Goal: Task Accomplishment & Management: Manage account settings

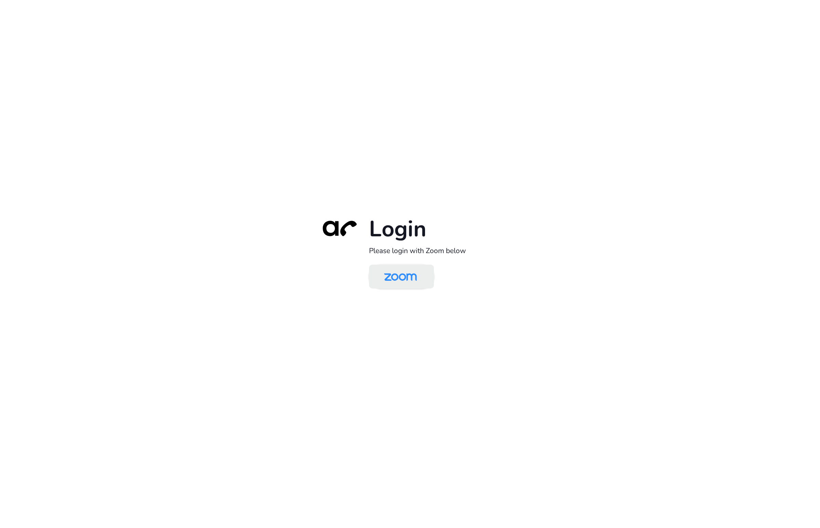
click at [411, 276] on img at bounding box center [400, 277] width 47 height 22
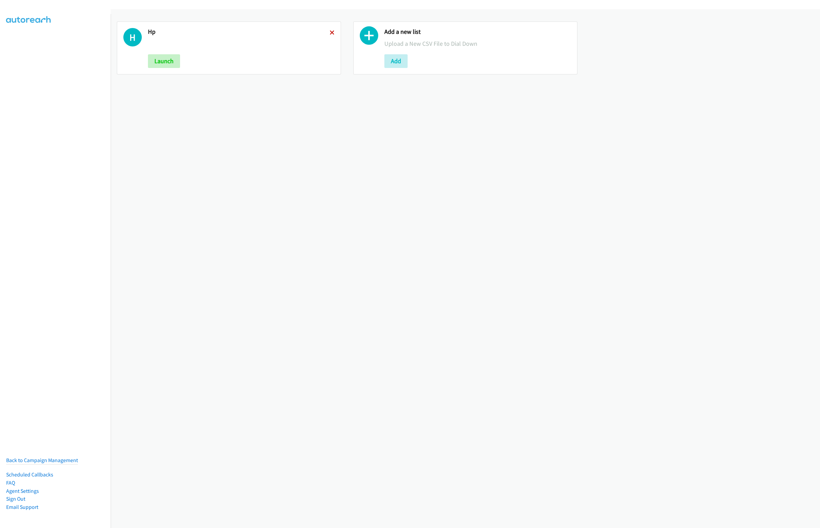
click at [330, 31] on icon at bounding box center [332, 33] width 5 height 5
click at [165, 56] on div "Add a new list Upload a New CSV File to Dial Down Add" at bounding box center [241, 48] width 187 height 40
click at [163, 68] on button "Add" at bounding box center [159, 61] width 23 height 14
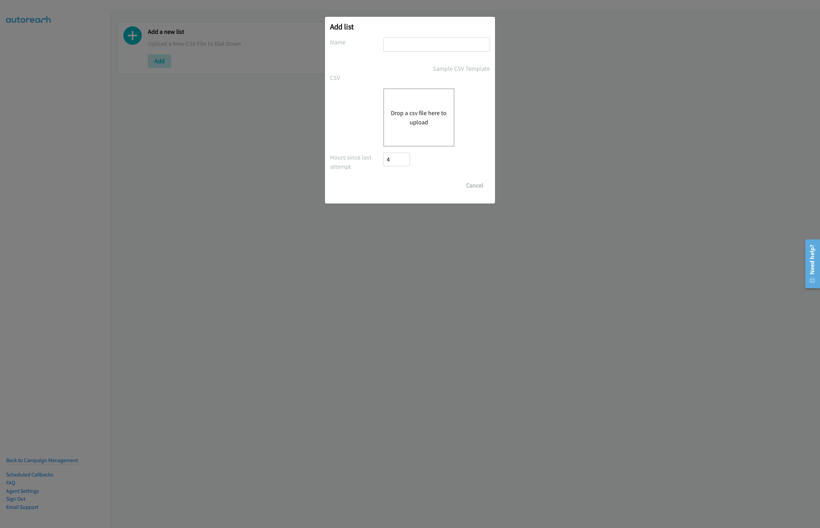
click at [395, 42] on input "text" at bounding box center [436, 45] width 107 height 14
type input "Lenovo"
click at [432, 114] on button "Drop a csv file here to upload" at bounding box center [419, 117] width 56 height 18
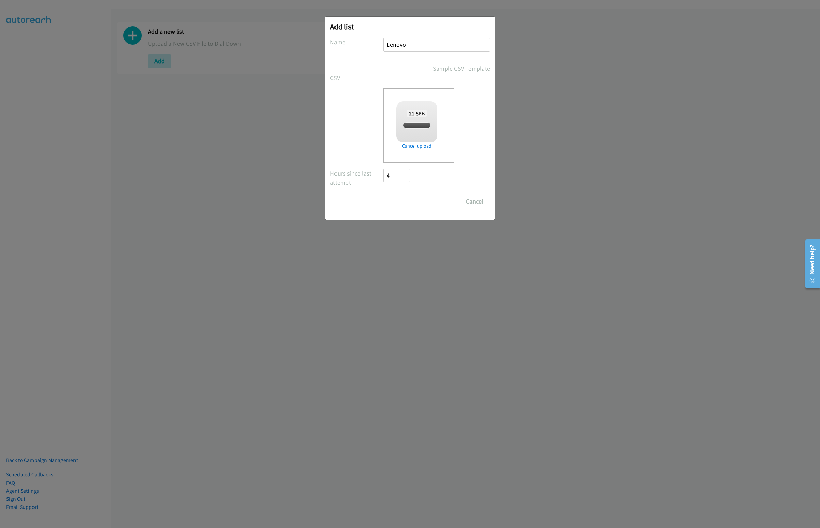
checkbox input "true"
drag, startPoint x: 408, startPoint y: 201, endPoint x: 403, endPoint y: 201, distance: 4.8
click at [408, 201] on input "Save List" at bounding box center [401, 202] width 36 height 14
